Goal: Ask a question

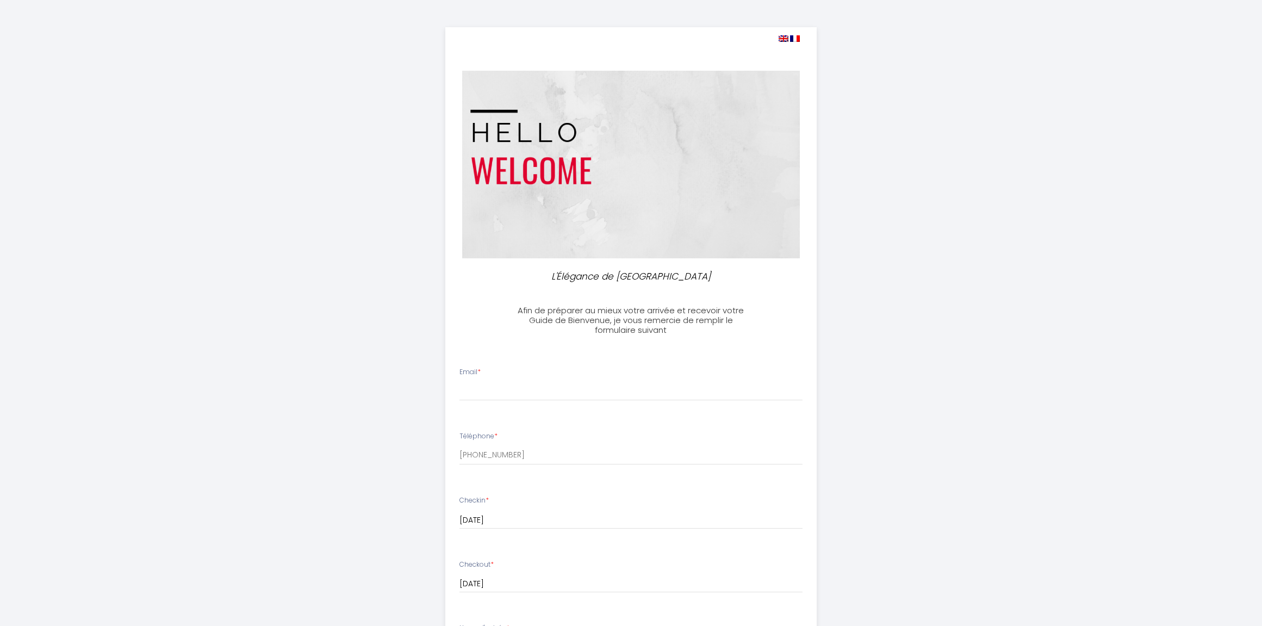
select select
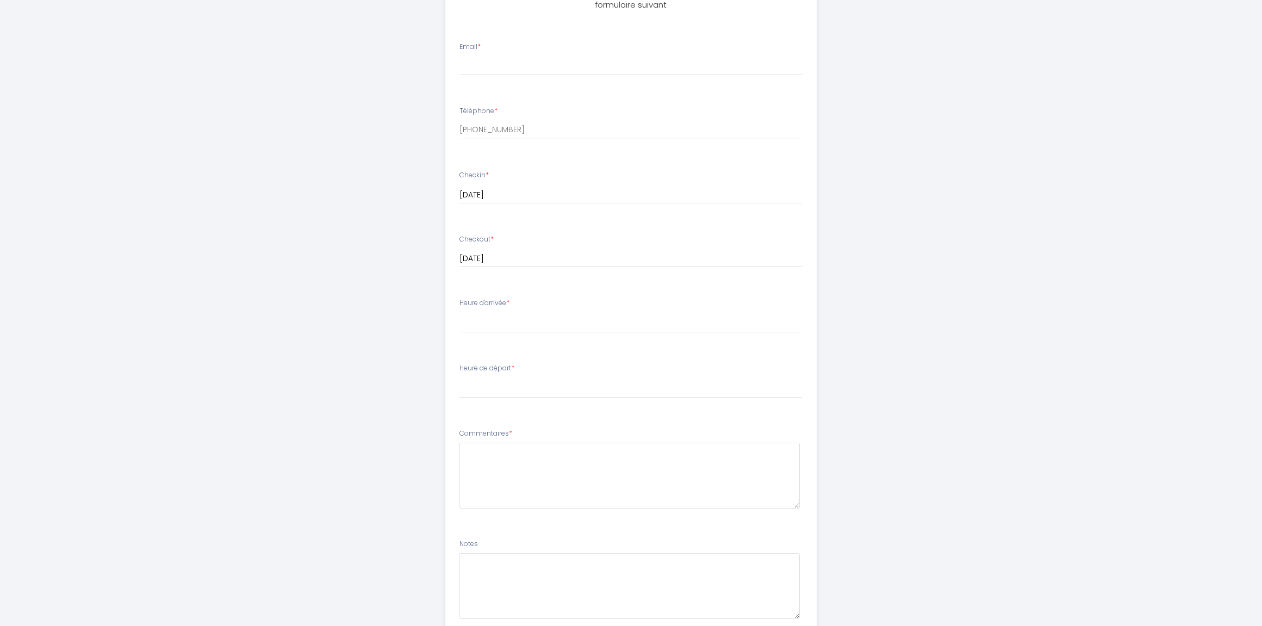
scroll to position [326, 0]
click at [489, 311] on div "Heure d'arrivée * 17:00 17:30 18:00 18:30 19:00 19:30 20:00 20:30 21:00 21:30 2…" at bounding box center [630, 314] width 343 height 35
drag, startPoint x: 498, startPoint y: 302, endPoint x: 504, endPoint y: 298, distance: 6.3
click at [498, 302] on label "Heure d'arrivée *" at bounding box center [484, 302] width 50 height 10
click at [492, 268] on div "Checkout * [DATE] < [DATE] > Sun Mon Tue Wed Thu Fri Sat 1 2 3 4 5 6 7 8 9 10 1…" at bounding box center [630, 256] width 357 height 45
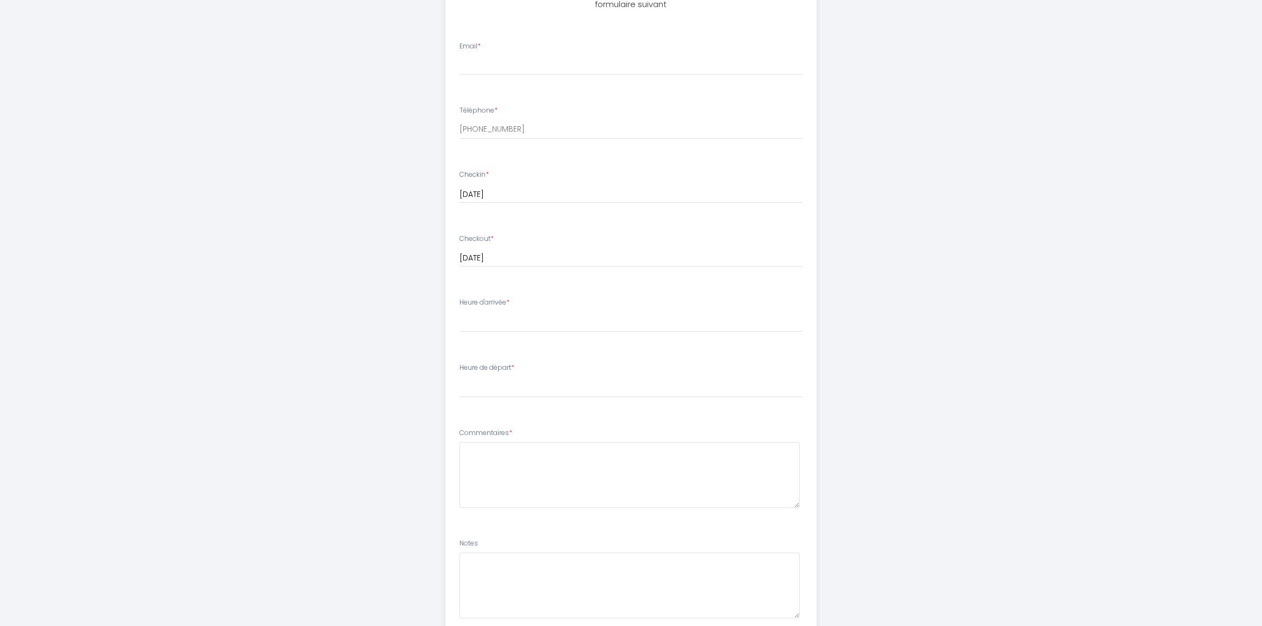
click at [492, 276] on div "Checkout * [DATE] < [DATE] > Sun Mon Tue Wed Thu Fri Sat 1 2 3 4 5 6 7 8 9 10 1…" at bounding box center [630, 256] width 357 height 45
click at [476, 335] on li "Heure d'arrivée * 17:00 17:30 18:00 18:30 19:00 19:30 20:00 20:30 21:00 21:30 2…" at bounding box center [631, 320] width 370 height 59
click at [488, 345] on li "Heure d'arrivée * 17:00 17:30 18:00 18:30 19:00 19:30 20:00 20:30 21:00 21:30 2…" at bounding box center [631, 320] width 370 height 59
click at [538, 346] on li "Heure d'arrivée * 17:00 17:30 18:00 18:30 19:00 19:30 20:00 20:30 21:00 21:30 2…" at bounding box center [631, 320] width 370 height 59
click at [544, 343] on li "Heure d'arrivée * 17:00 17:30 18:00 18:30 19:00 19:30 20:00 20:30 21:00 21:30 2…" at bounding box center [631, 320] width 370 height 59
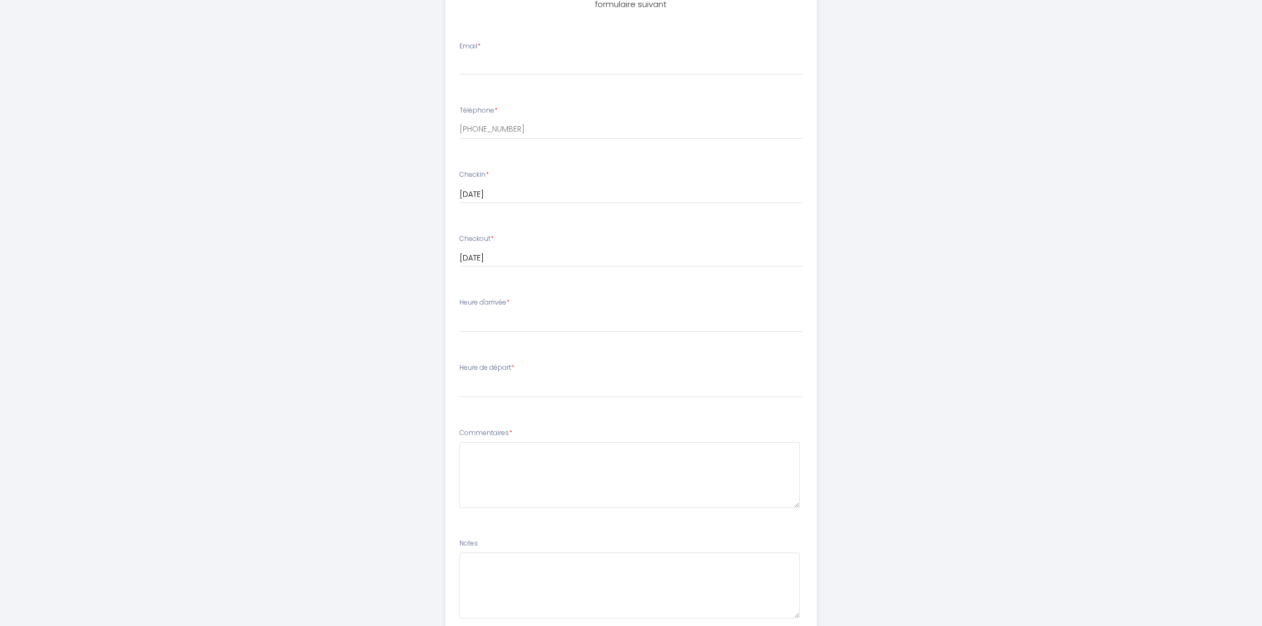
click at [543, 297] on li "Heure d'arrivée * 17:00 17:30 18:00 18:30 19:00 19:30 20:00 20:30 21:00 21:30 2…" at bounding box center [631, 320] width 370 height 59
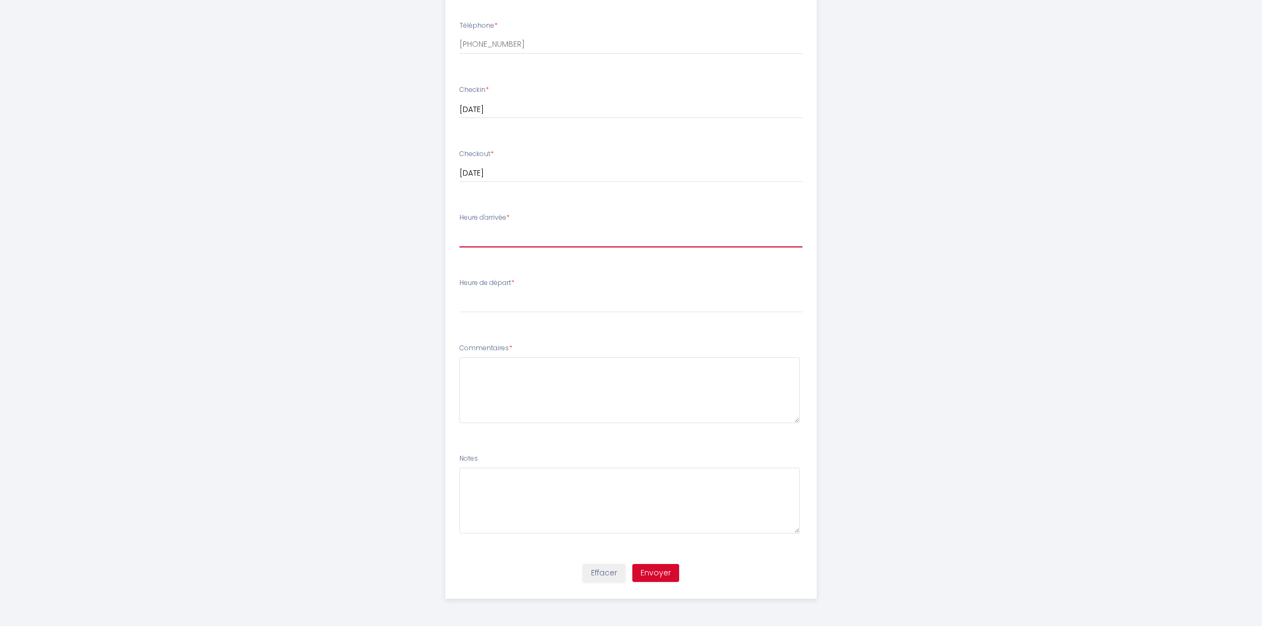
click at [459, 227] on select "17:00 17:30 18:00 18:30 19:00 19:30 20:00 20:30 21:00 21:30 22:00 22:30 23:00 2…" at bounding box center [630, 237] width 343 height 21
select select "17:00"
click option "17:00" at bounding box center [0, 0] width 0 height 0
click at [495, 283] on label "Heure de départ *" at bounding box center [486, 283] width 55 height 10
click at [511, 283] on label "Heure de départ *" at bounding box center [486, 283] width 55 height 10
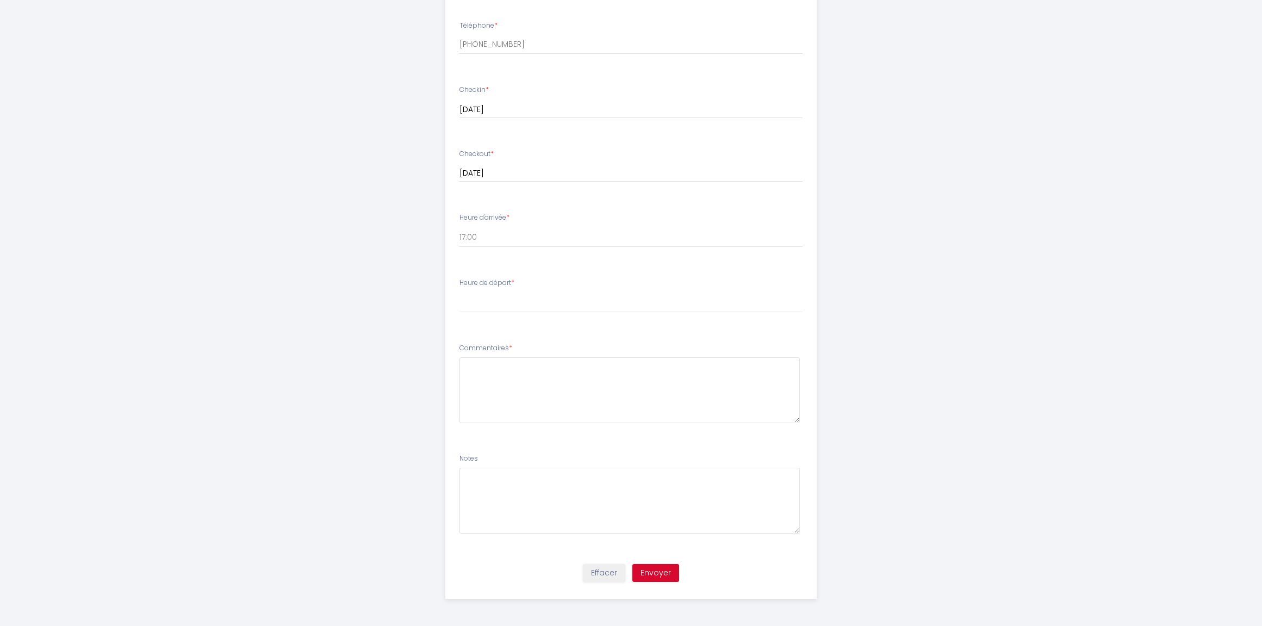
click at [511, 283] on label "Heure de départ *" at bounding box center [486, 283] width 55 height 10
click at [459, 292] on select "00:00 00:30 01:00 01:30 02:00 02:30 03:00 03:30 04:00 04:30 05:00 05:30 06:00 0…" at bounding box center [630, 302] width 343 height 21
select select "10:00"
click option "10:00" at bounding box center [0, 0] width 0 height 0
click at [1104, 440] on div "L'Élégance de Bellevue Afin de préparer au mieux votre arrivée et recevoir votr…" at bounding box center [631, 108] width 1262 height 1036
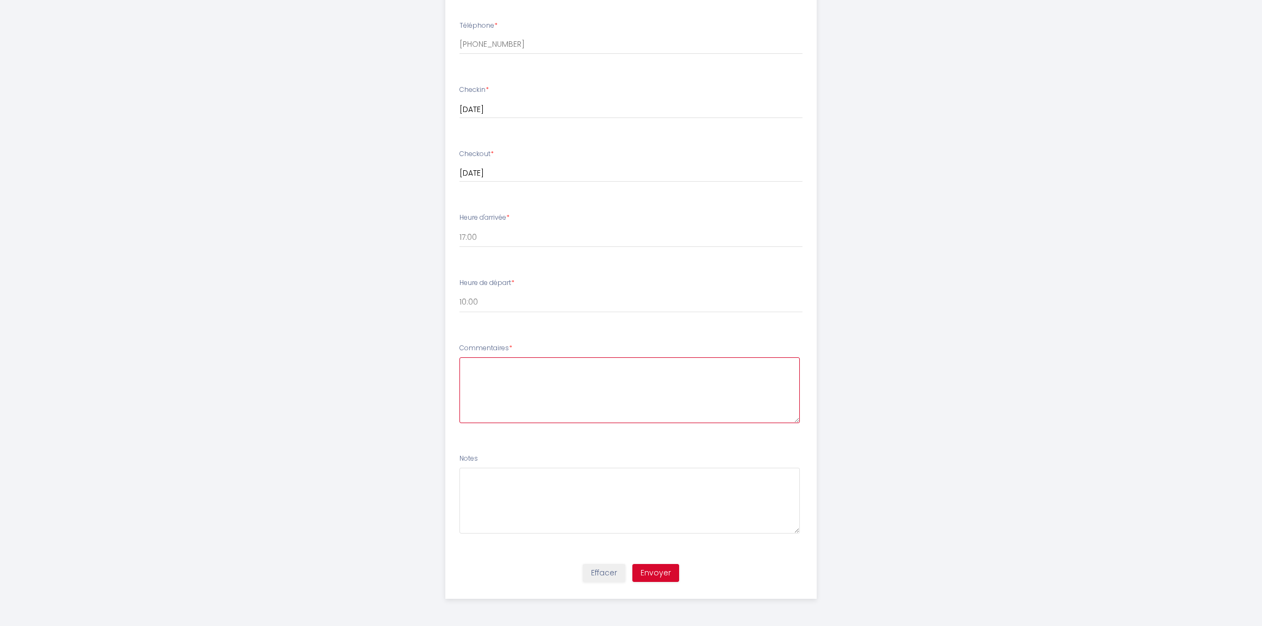
click at [499, 374] on textarea at bounding box center [629, 390] width 340 height 66
click at [539, 364] on textarea "At on la possibiliteeé" at bounding box center [629, 390] width 340 height 66
click at [551, 366] on textarea "At on la possibilité" at bounding box center [629, 390] width 340 height 66
click at [587, 369] on textarea "At on la possibilité d'arrive" at bounding box center [629, 390] width 340 height 66
drag, startPoint x: 467, startPoint y: 365, endPoint x: 606, endPoint y: 366, distance: 138.6
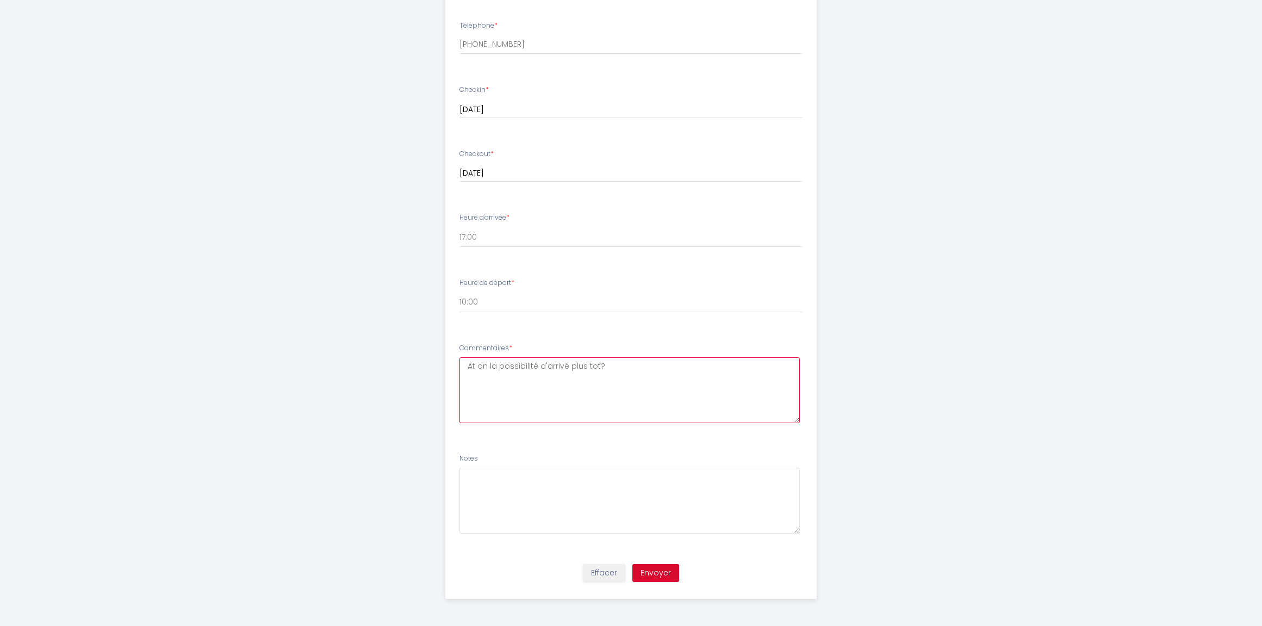
click at [606, 366] on textarea "At on la possibilité d'arrivé plus tot?" at bounding box center [629, 390] width 340 height 66
paste textarea "Peut-on arriver plus tôt"
type textarea "Peut-on arriver plus tôt? [PERSON_NAME]"
click at [666, 570] on button "Envoyer" at bounding box center [655, 573] width 47 height 18
type input "[EMAIL_ADDRESS][DOMAIN_NAME]"
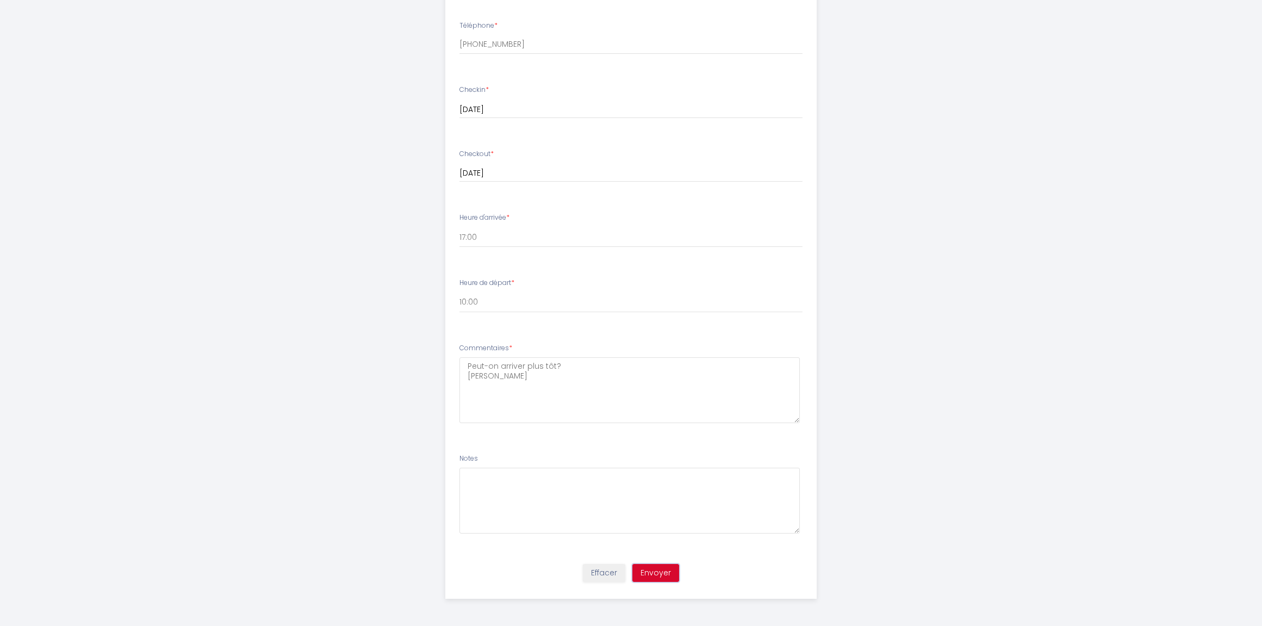
click at [663, 575] on button "Envoyer" at bounding box center [655, 573] width 47 height 18
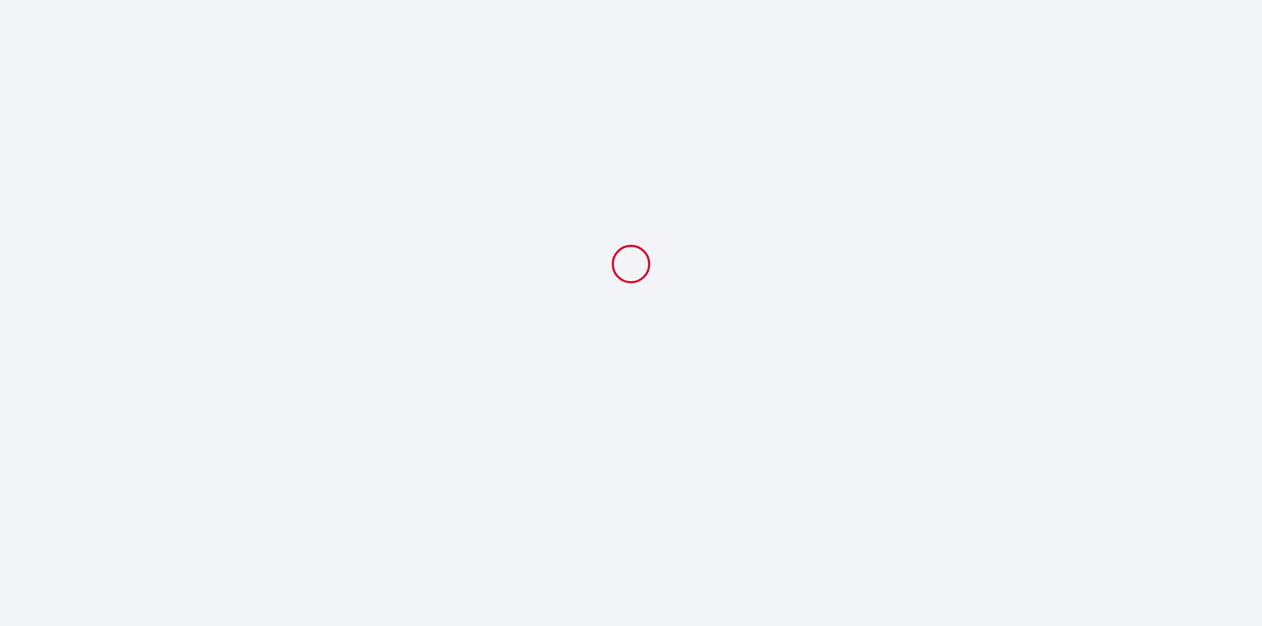
select select "10:00"
